Goal: Check status

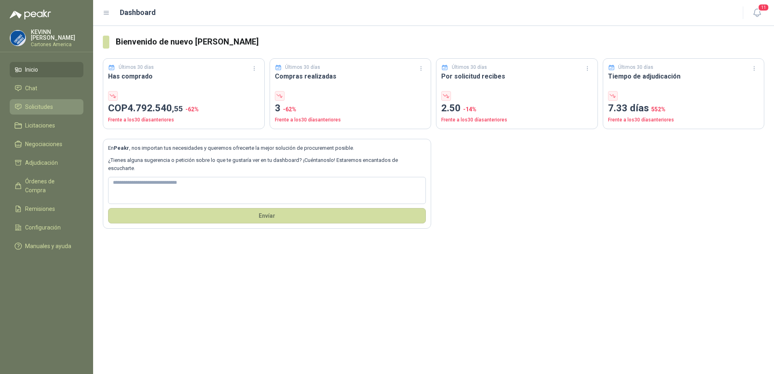
click at [38, 100] on link "Solicitudes" at bounding box center [47, 106] width 74 height 15
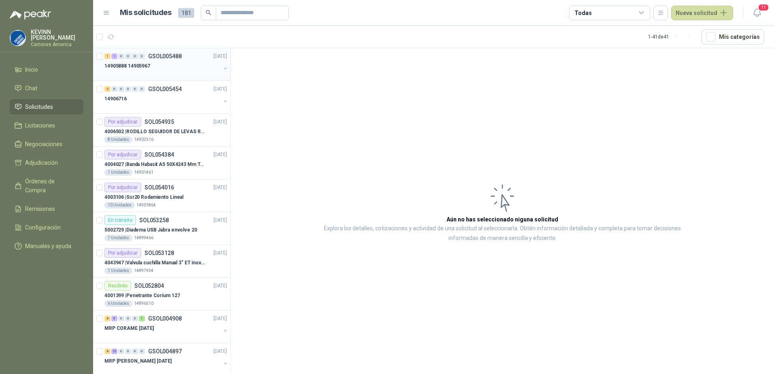
click at [165, 64] on div "14905888 14905967" at bounding box center [162, 66] width 116 height 10
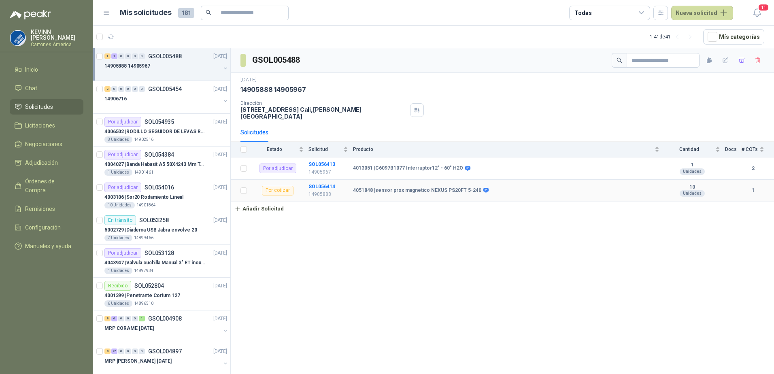
click at [412, 187] on b "4051848 | sensor prox magnetico NEXUS PS20FT 5-240" at bounding box center [417, 190] width 128 height 6
click at [222, 67] on button "button" at bounding box center [225, 68] width 6 height 6
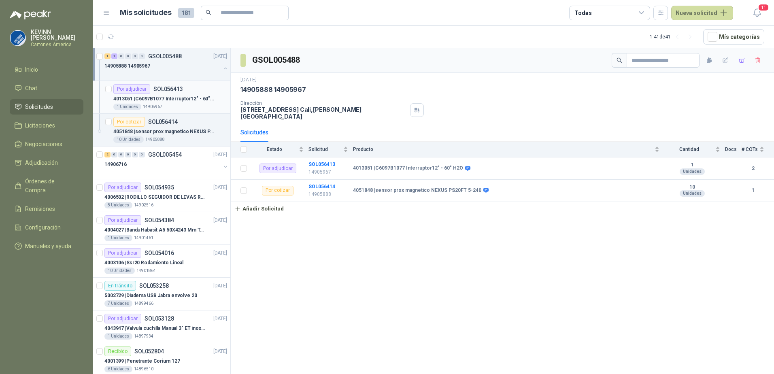
click at [170, 105] on div "1 Unidades 14905967" at bounding box center [170, 107] width 114 height 6
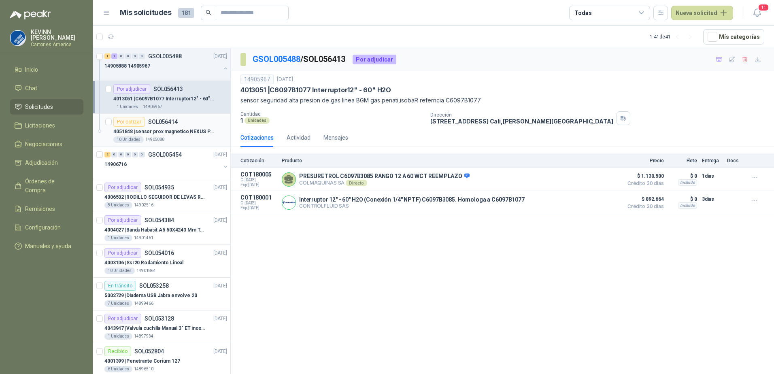
click at [178, 125] on div "Por cotizar SOL056414" at bounding box center [170, 122] width 114 height 10
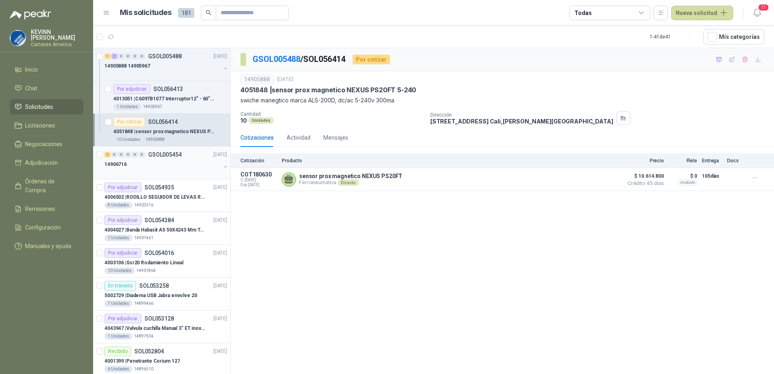
click at [182, 159] on div "14906716" at bounding box center [162, 164] width 116 height 10
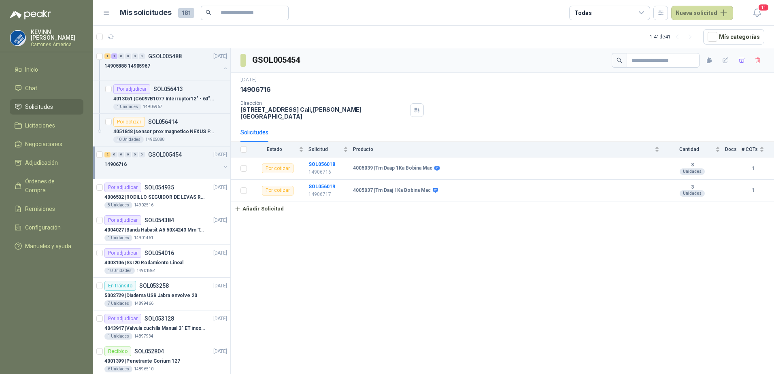
click at [222, 170] on button "button" at bounding box center [225, 166] width 6 height 6
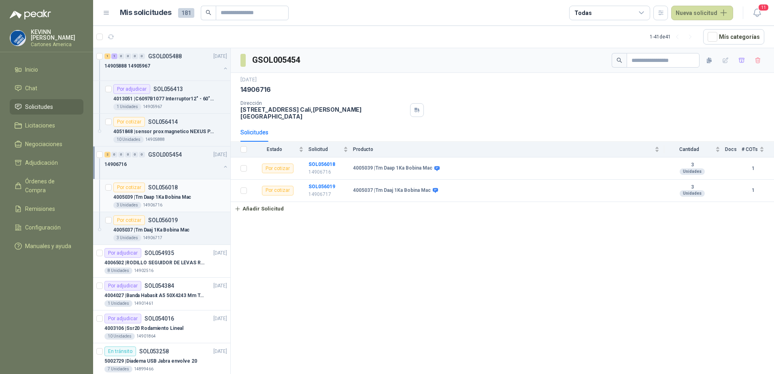
click at [193, 198] on div "4005039 | Tm Daap 1Ka Bobina Mac" at bounding box center [170, 197] width 114 height 10
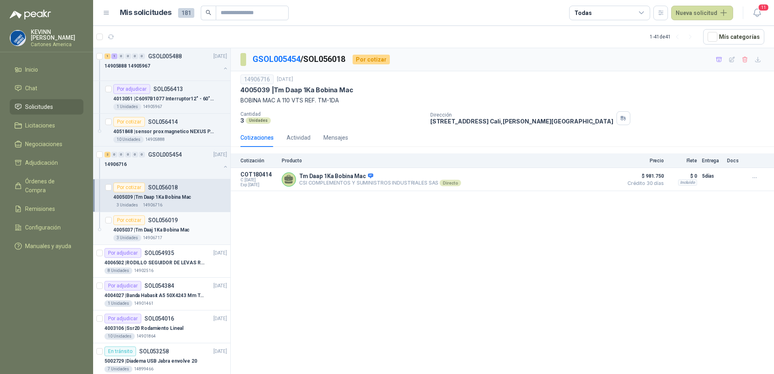
click at [185, 220] on div "Por cotizar SOL056019" at bounding box center [170, 220] width 114 height 10
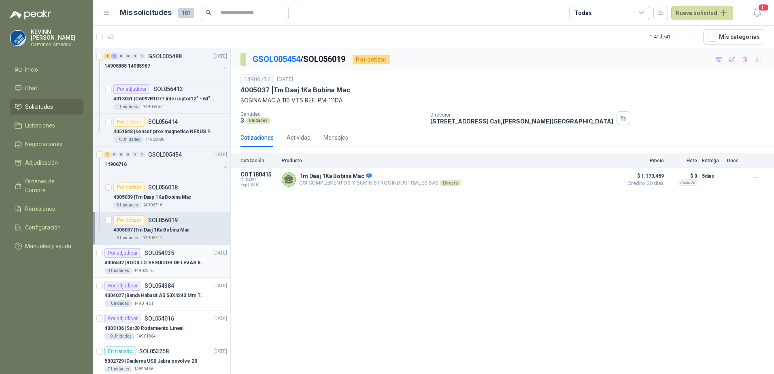
click at [180, 254] on div "Por adjudicar SOL054935 [DATE]" at bounding box center [165, 253] width 123 height 10
